Goal: Transaction & Acquisition: Purchase product/service

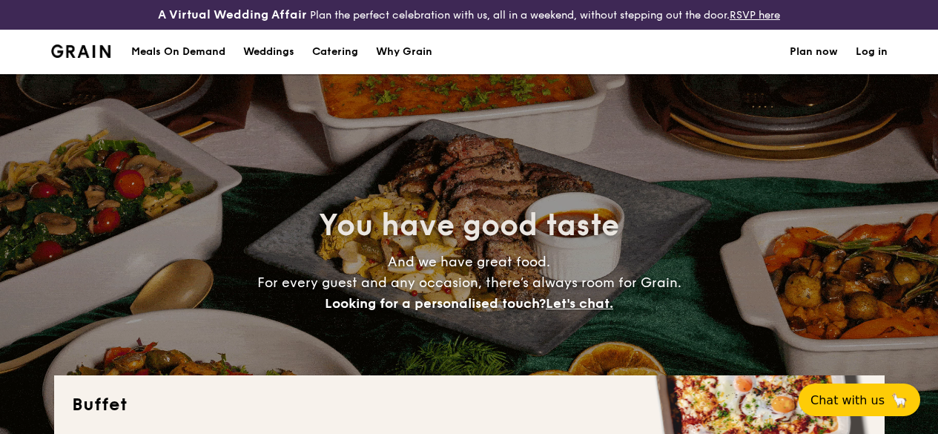
select select
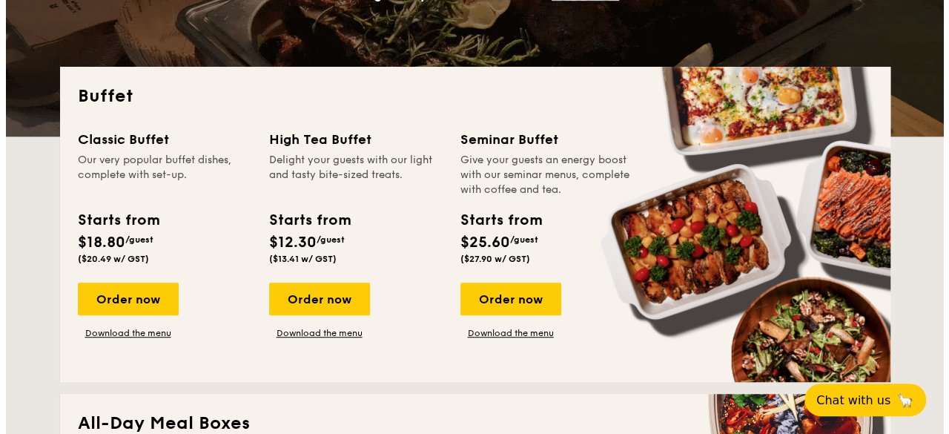
scroll to position [297, 0]
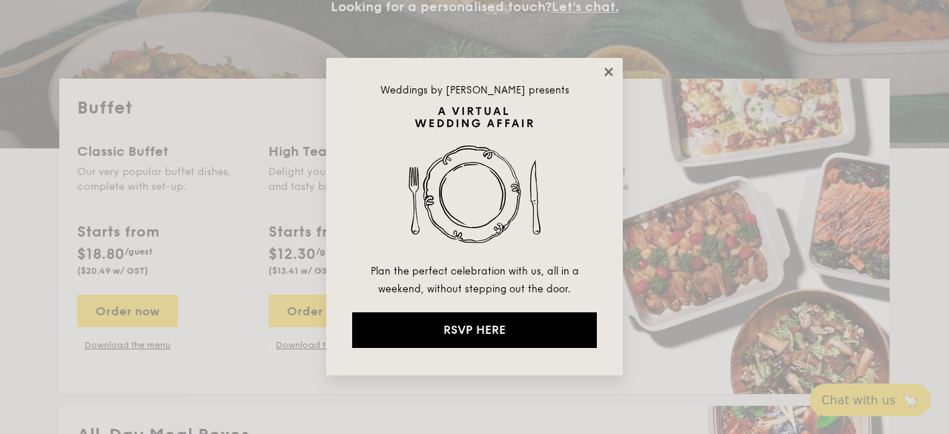
click at [610, 74] on icon at bounding box center [608, 71] width 13 height 13
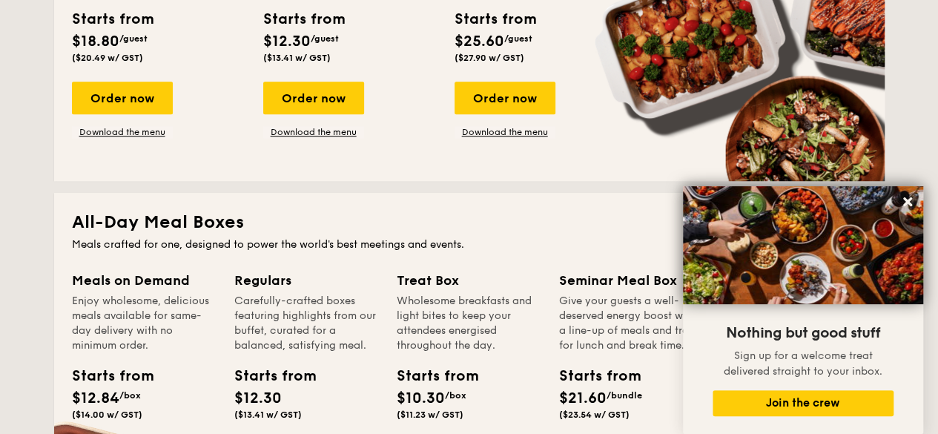
scroll to position [287, 0]
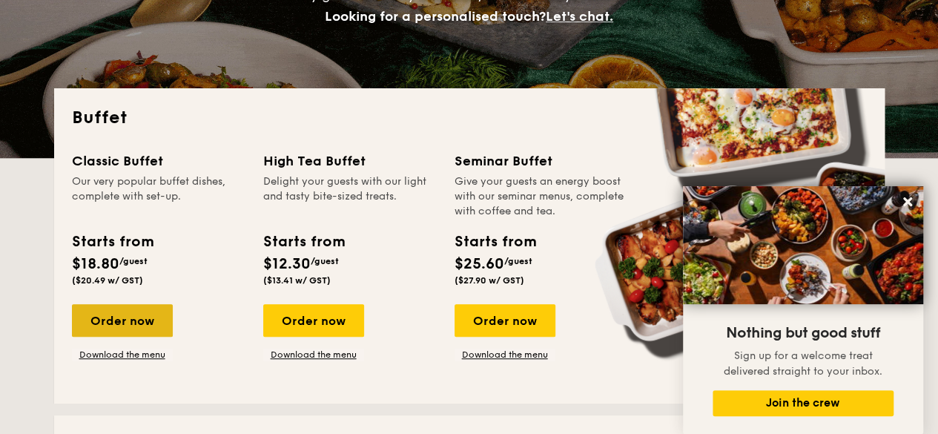
click at [132, 328] on div "Order now" at bounding box center [122, 320] width 101 height 33
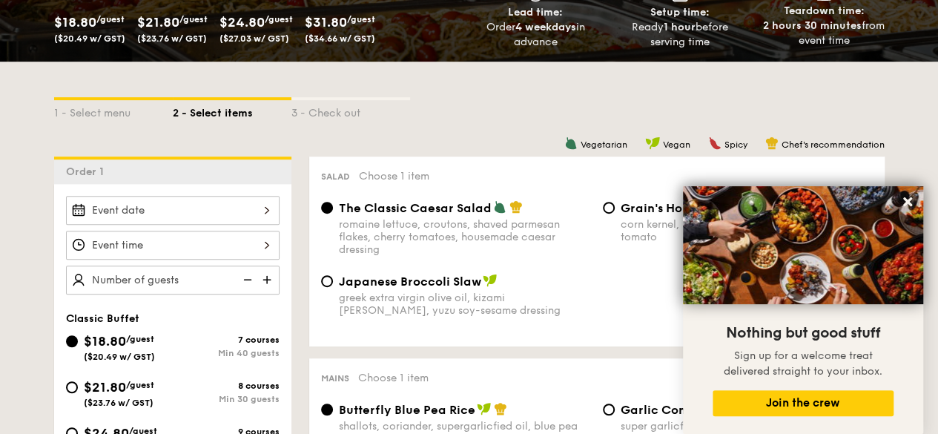
scroll to position [297, 0]
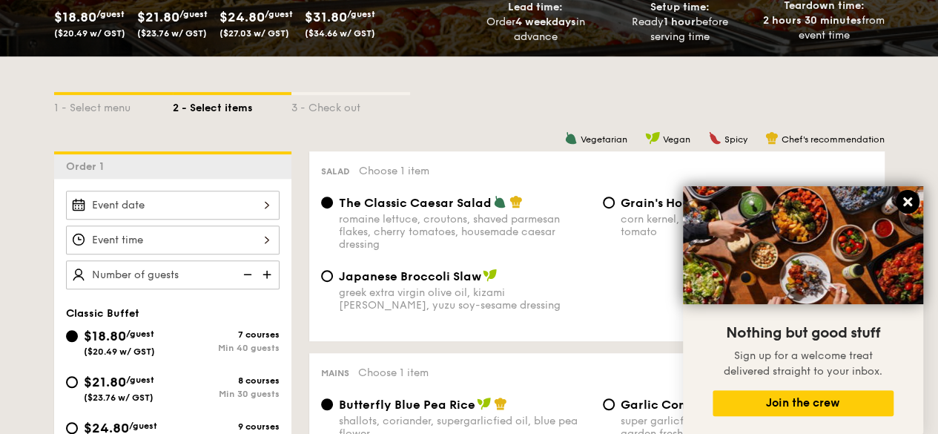
click at [906, 201] on icon at bounding box center [907, 201] width 9 height 9
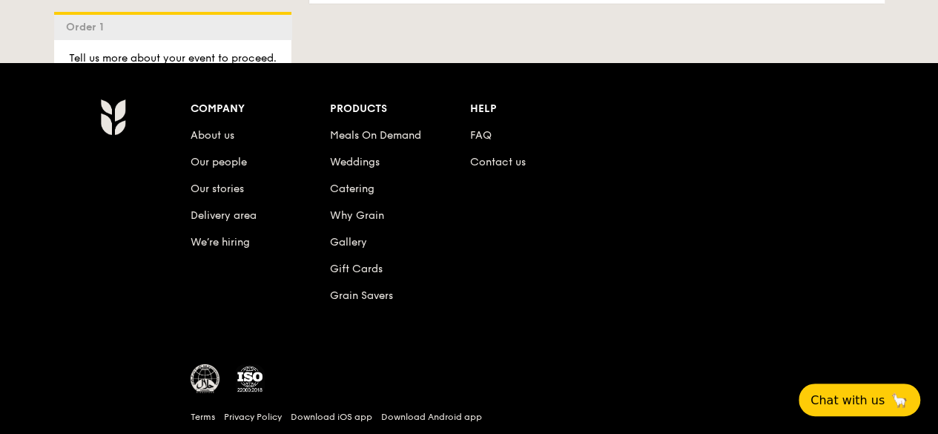
scroll to position [2225, 0]
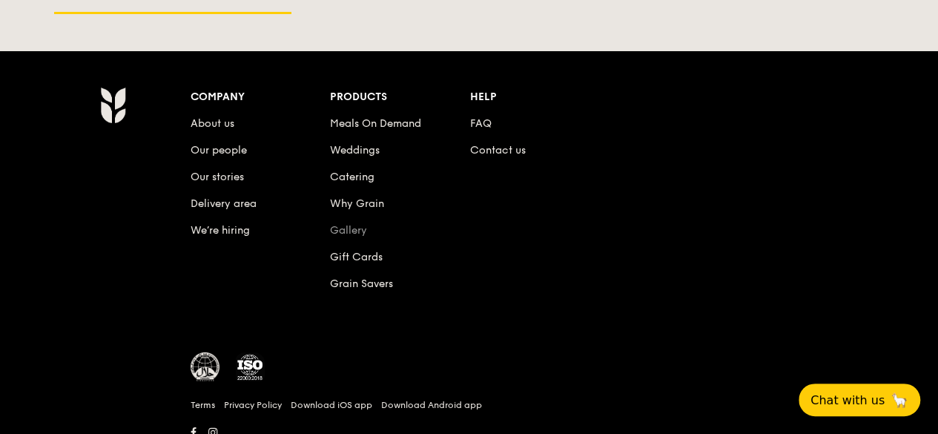
click at [357, 235] on link "Gallery" at bounding box center [348, 230] width 37 height 13
